Goal: Information Seeking & Learning: Learn about a topic

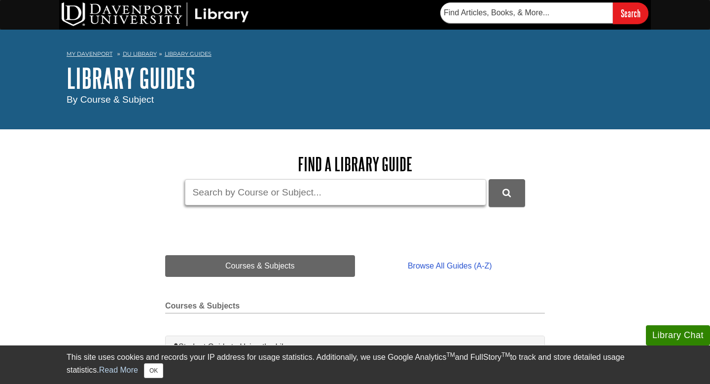
click at [238, 196] on input "Guide Search Terms" at bounding box center [335, 192] width 301 height 26
type input "sustainable business practices"
click at [504, 193] on icon "DU Library Guides Search" at bounding box center [506, 192] width 8 height 9
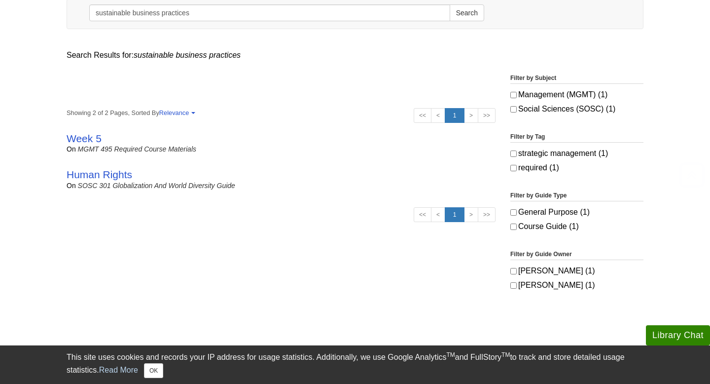
scroll to position [137, 0]
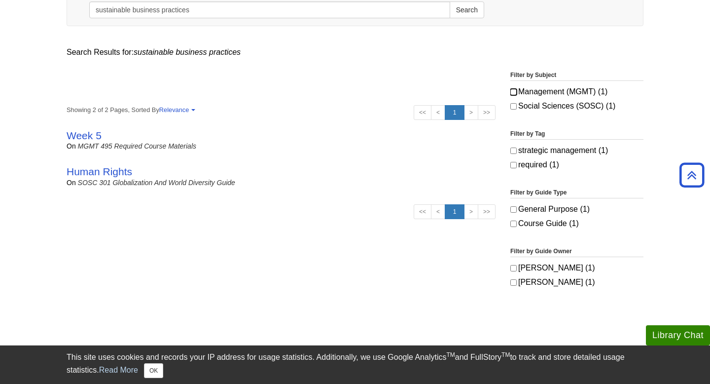
click at [513, 91] on input "Management (MGMT) (1)" at bounding box center [513, 92] width 6 height 6
checkbox input "true"
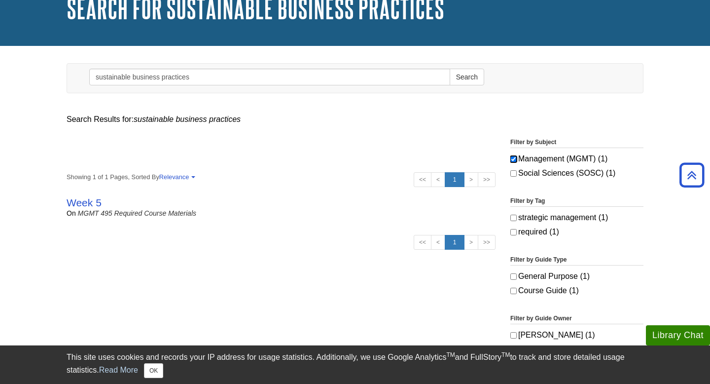
scroll to position [0, 0]
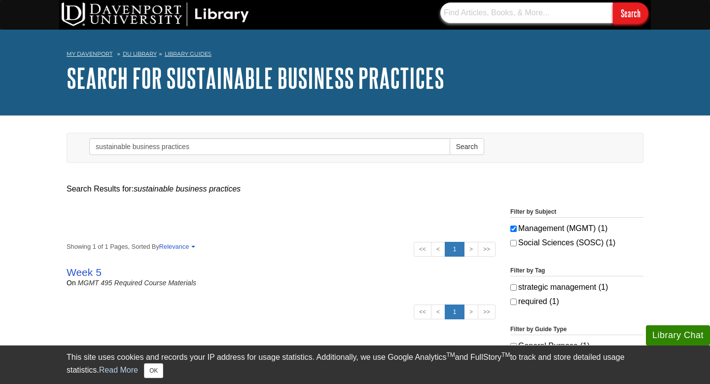
click at [523, 17] on input "text" at bounding box center [526, 12] width 173 height 21
type input "sustainable business practices"
click at [629, 13] on input "Search" at bounding box center [631, 12] width 36 height 21
